Goal: Task Accomplishment & Management: Manage account settings

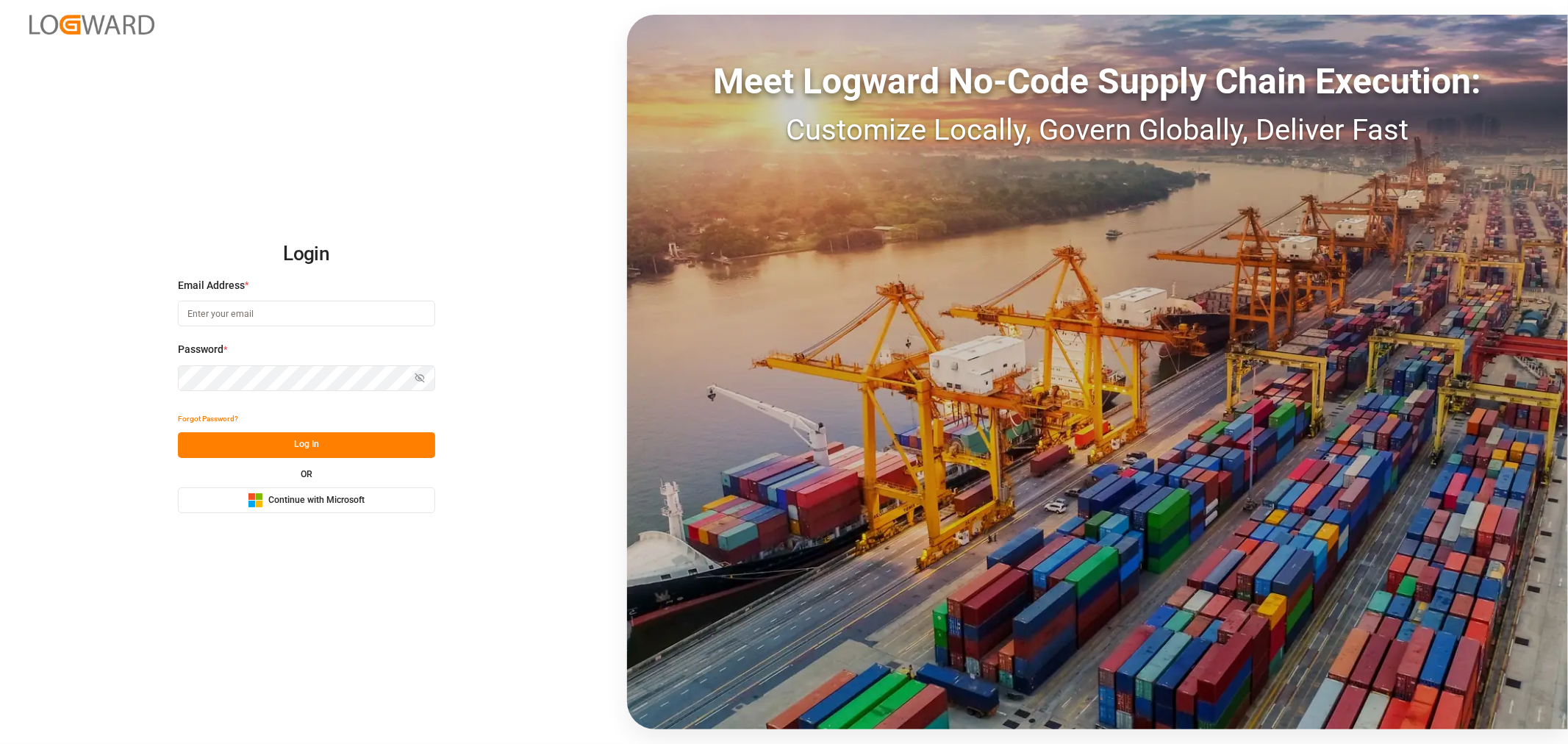
click at [306, 312] on input at bounding box center [306, 313] width 257 height 26
type input "shashidhar.mm@logward.com"
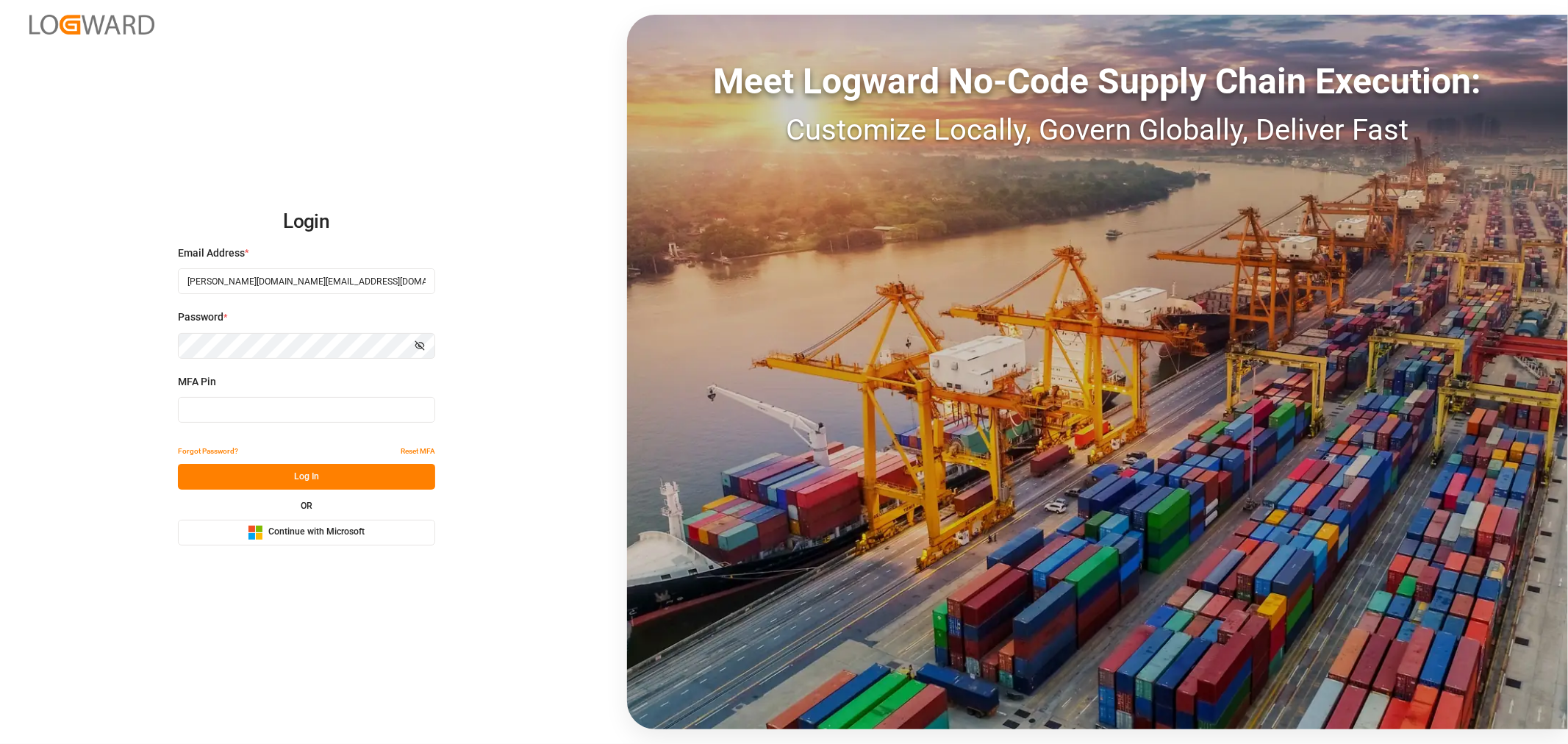
type input "465820"
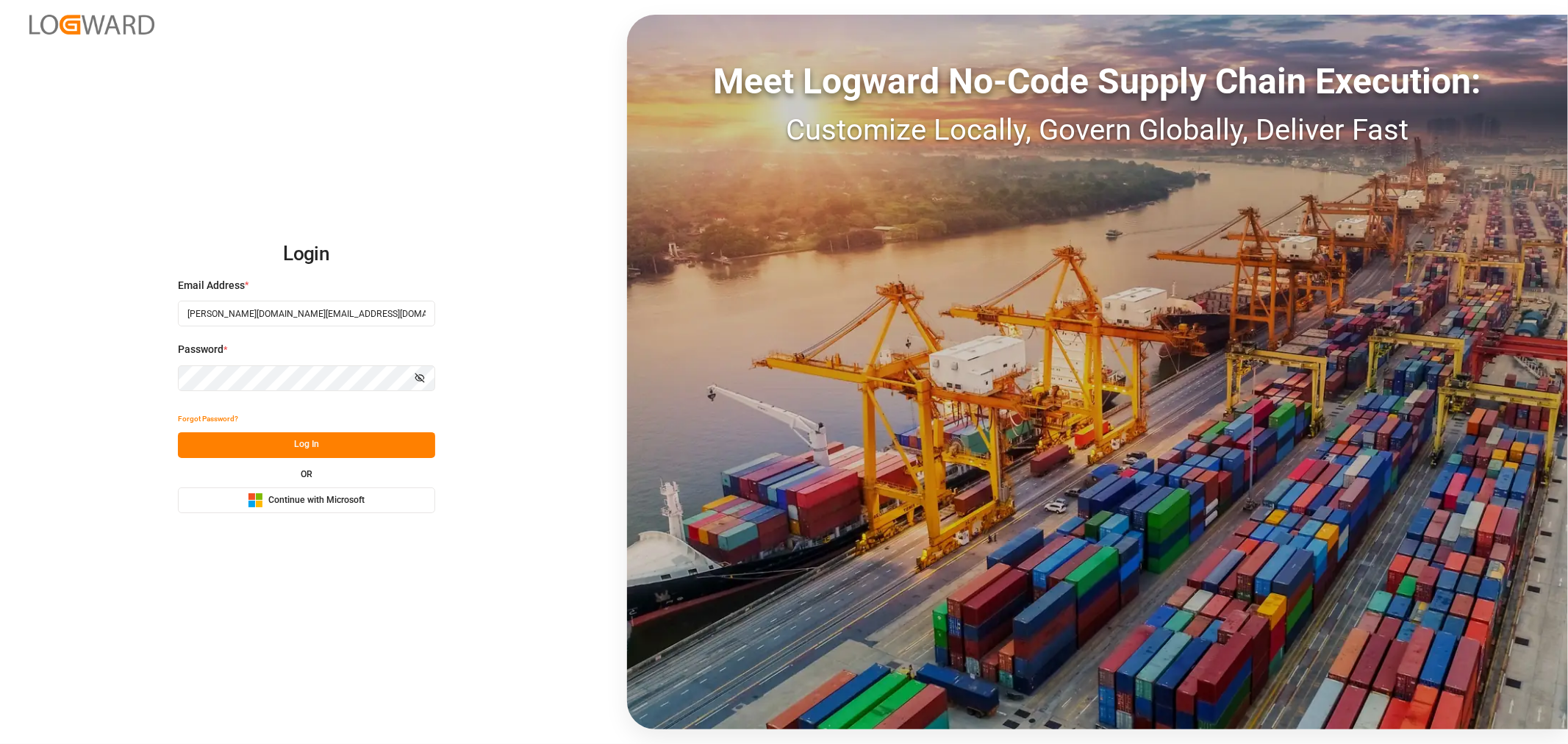
click at [315, 497] on span "Continue with Microsoft" at bounding box center [317, 501] width 97 height 14
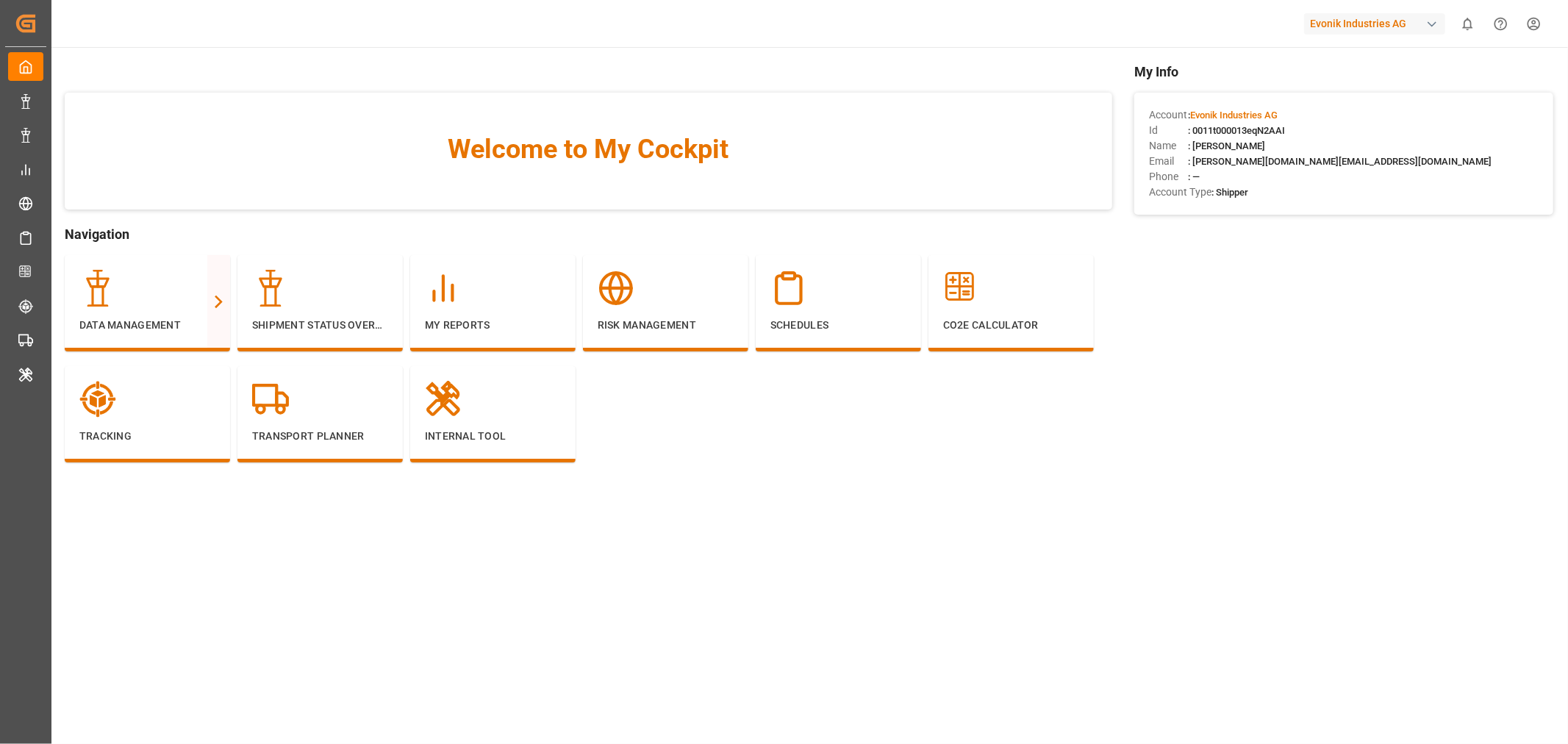
click at [1437, 26] on div "button" at bounding box center [1431, 23] width 14 height 14
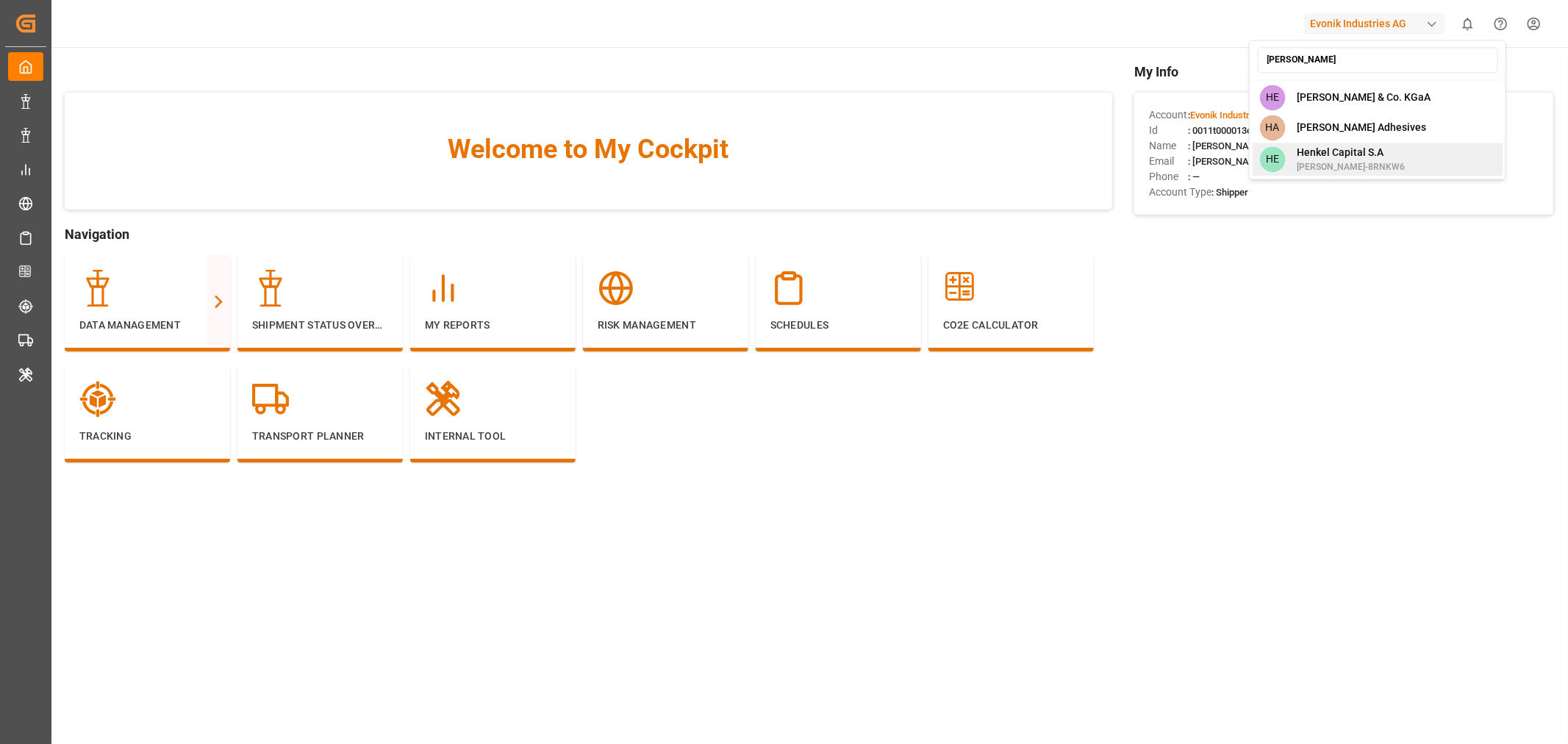
type input "henk"
click at [1373, 145] on span "Henkel Capital S.A" at bounding box center [1350, 152] width 108 height 15
